Goal: Check status: Verify the current state of an ongoing process or item

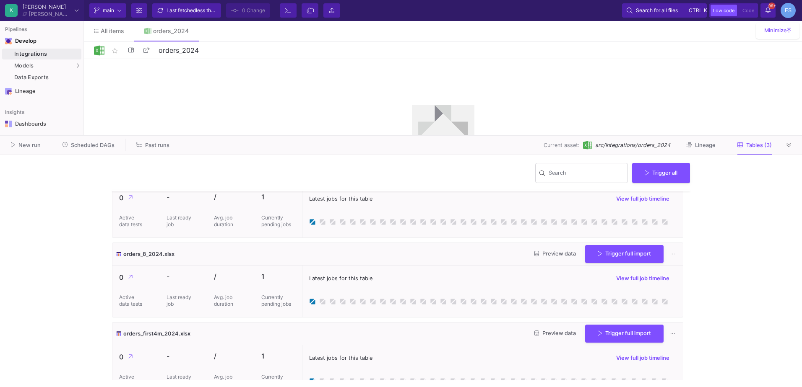
scroll to position [45, 0]
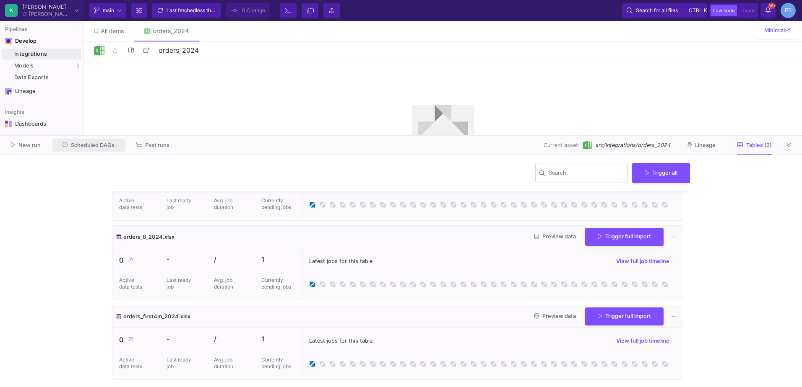
click at [122, 147] on button "Scheduled DAGs" at bounding box center [88, 145] width 73 height 13
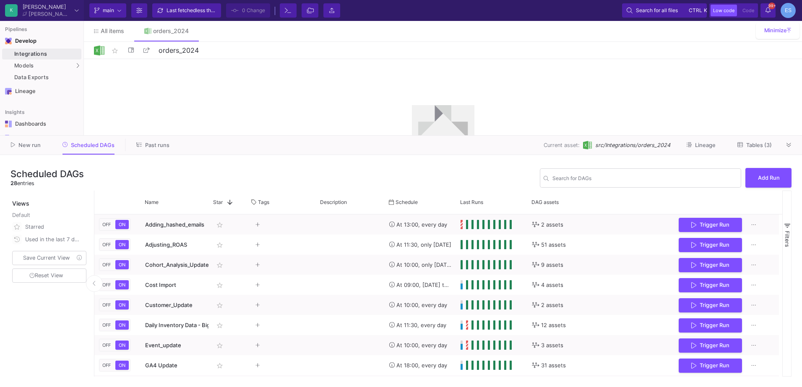
click at [148, 152] on div "New run Scheduled DAGs Past runs Current asset: src/Integrations/orders_2024 Li…" at bounding box center [401, 145] width 802 height 19
click at [156, 144] on span "Past runs" at bounding box center [157, 145] width 24 height 6
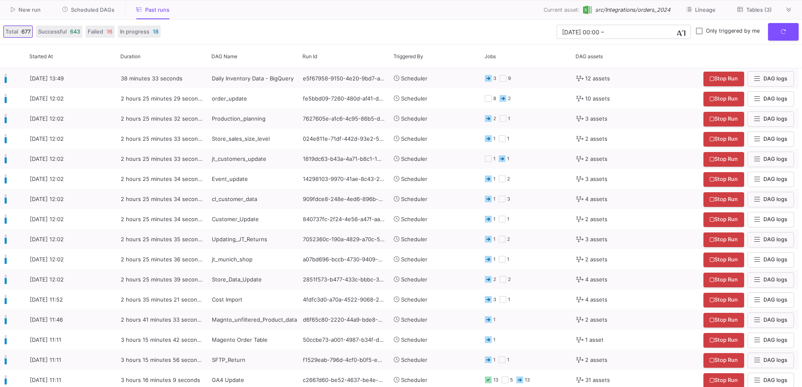
drag, startPoint x: 340, startPoint y: 135, endPoint x: 327, endPoint y: -18, distance: 153.5
click at [327, 0] on html "K [PERSON_NAME] [PERSON_NAME] Current branch main Branch Options Last fetched l…" at bounding box center [401, 193] width 802 height 387
